Goal: Task Accomplishment & Management: Use online tool/utility

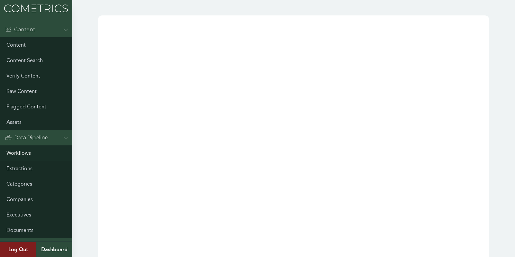
click at [22, 160] on link "Workflows" at bounding box center [36, 152] width 72 height 15
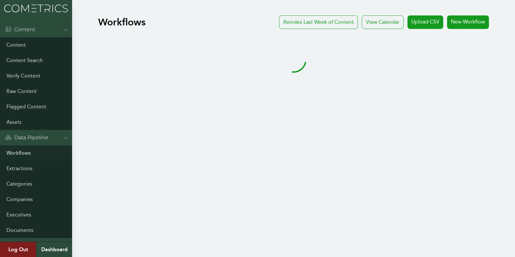
click at [23, 150] on link "Workflows" at bounding box center [36, 152] width 72 height 15
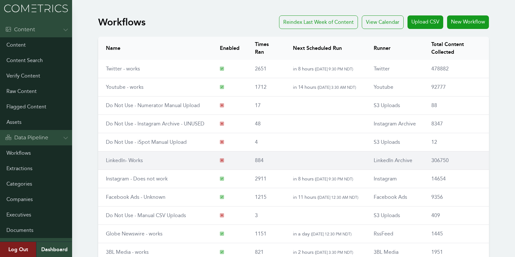
click at [120, 161] on link "LinkedIn- Works" at bounding box center [124, 160] width 37 height 6
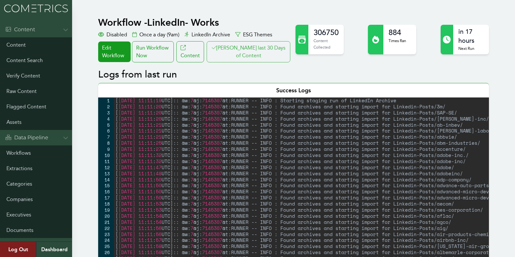
click at [251, 55] on button "[PERSON_NAME] last 30 Days of Content" at bounding box center [249, 51] width 84 height 21
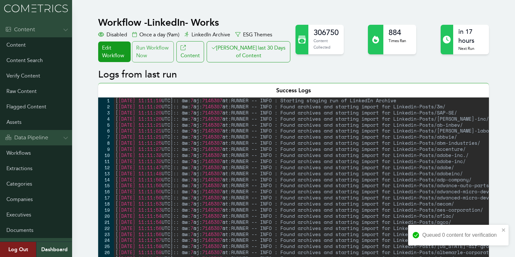
click at [157, 45] on div "Run Workflow Now" at bounding box center [153, 51] width 42 height 21
